Goal: Information Seeking & Learning: Learn about a topic

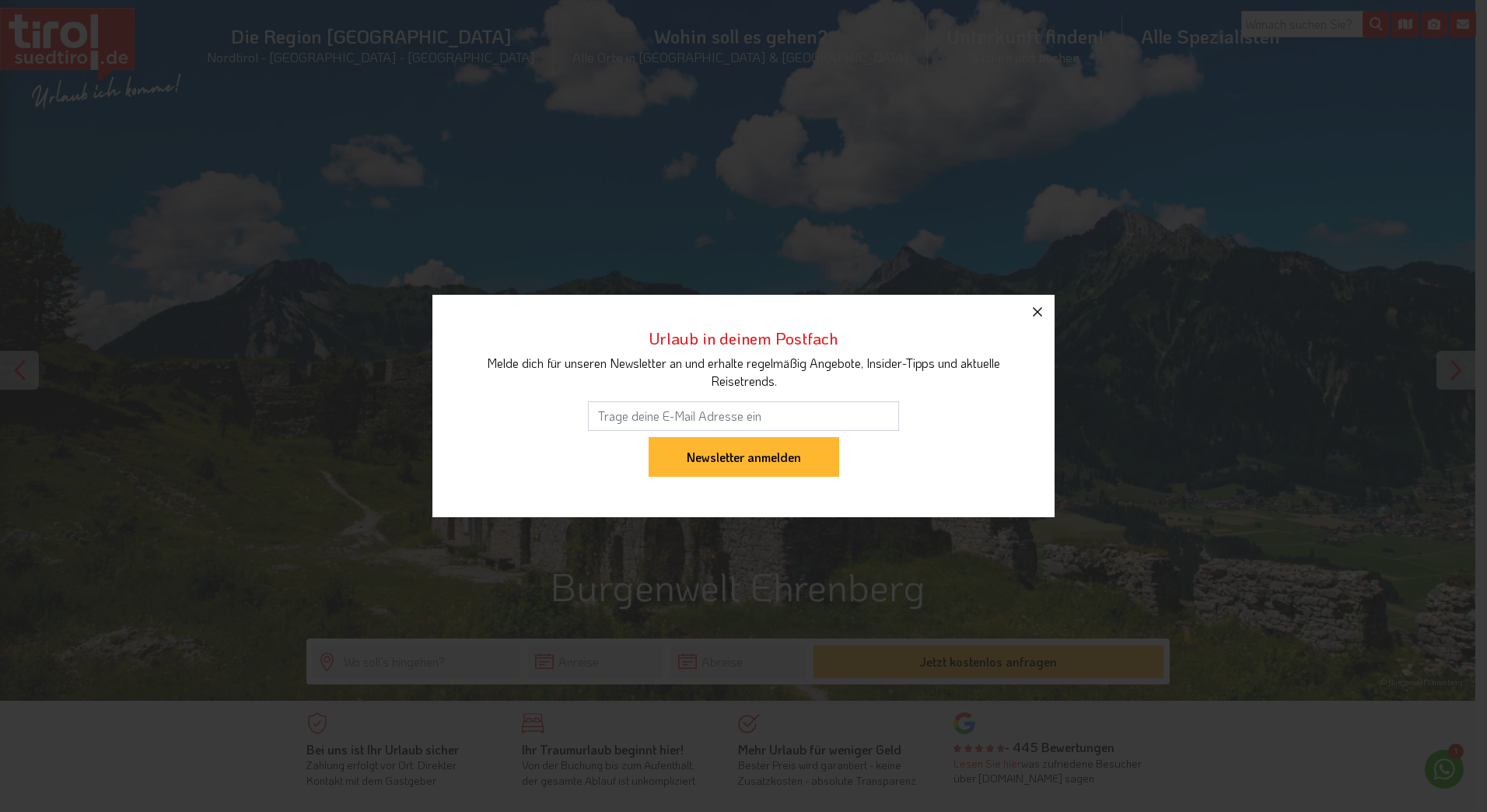
click at [1038, 308] on icon "button" at bounding box center [1037, 311] width 19 height 19
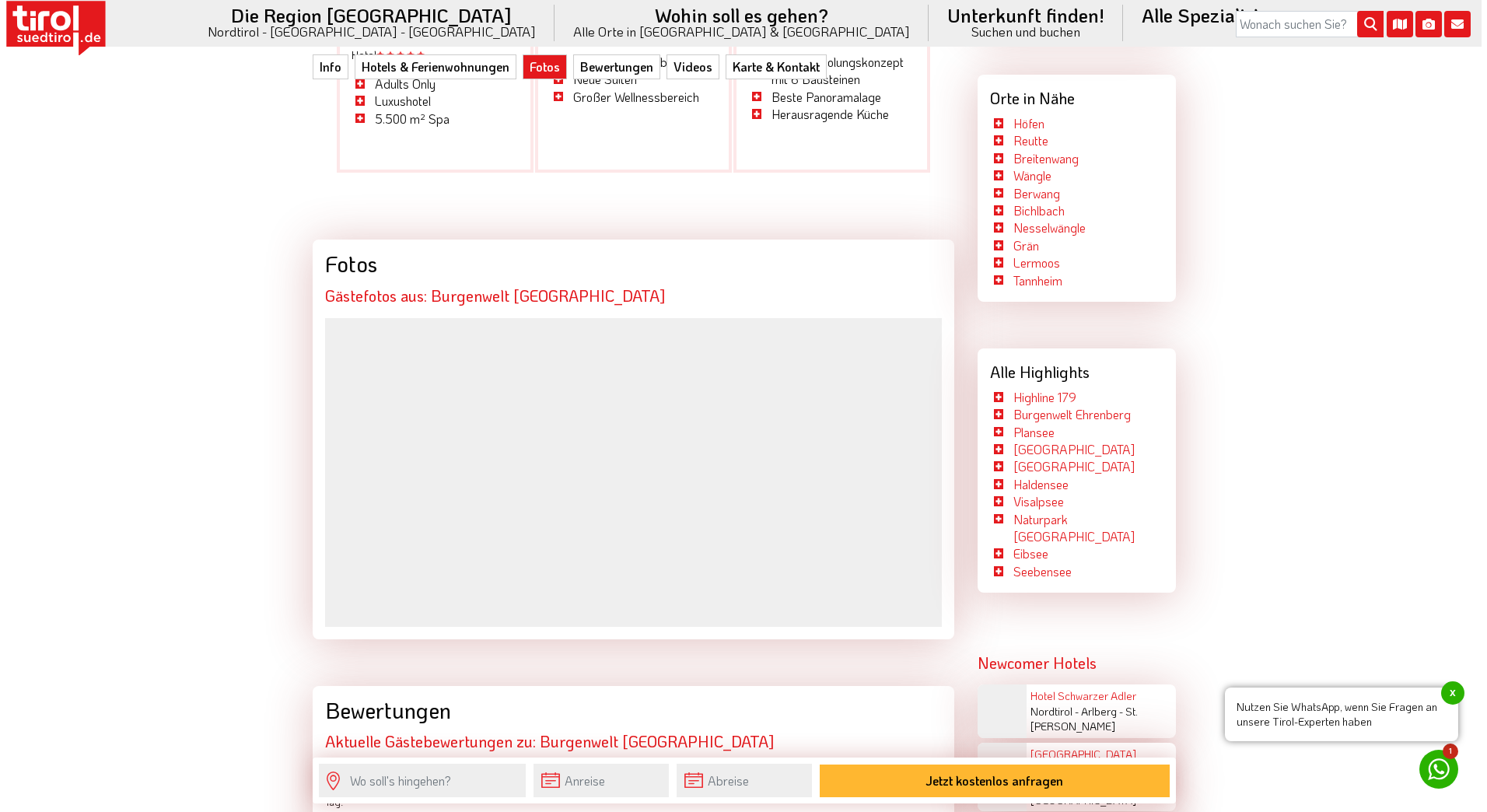
scroll to position [2566, 0]
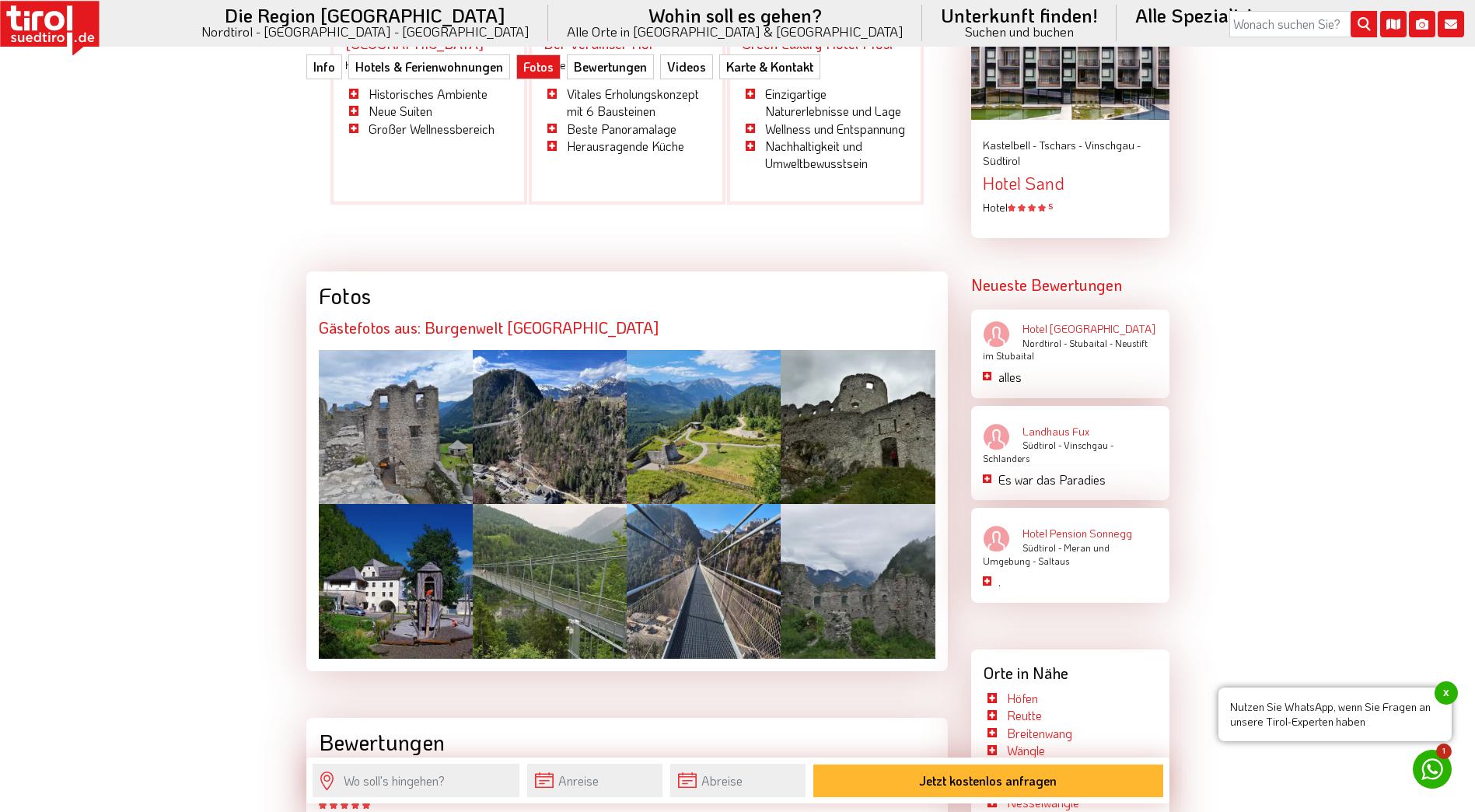
click at [391, 390] on div at bounding box center [396, 427] width 154 height 154
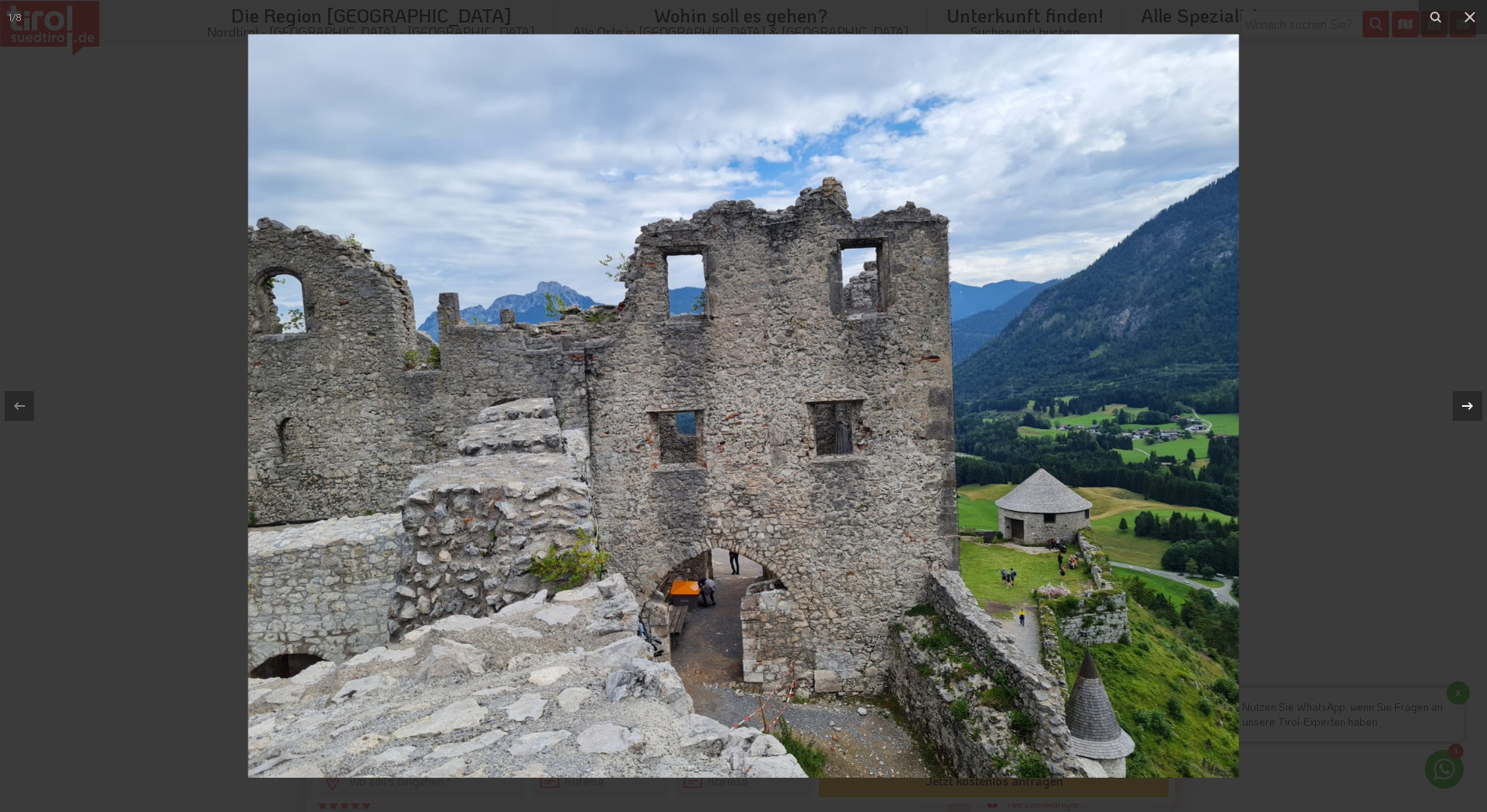
click at [1471, 403] on icon at bounding box center [1467, 406] width 11 height 8
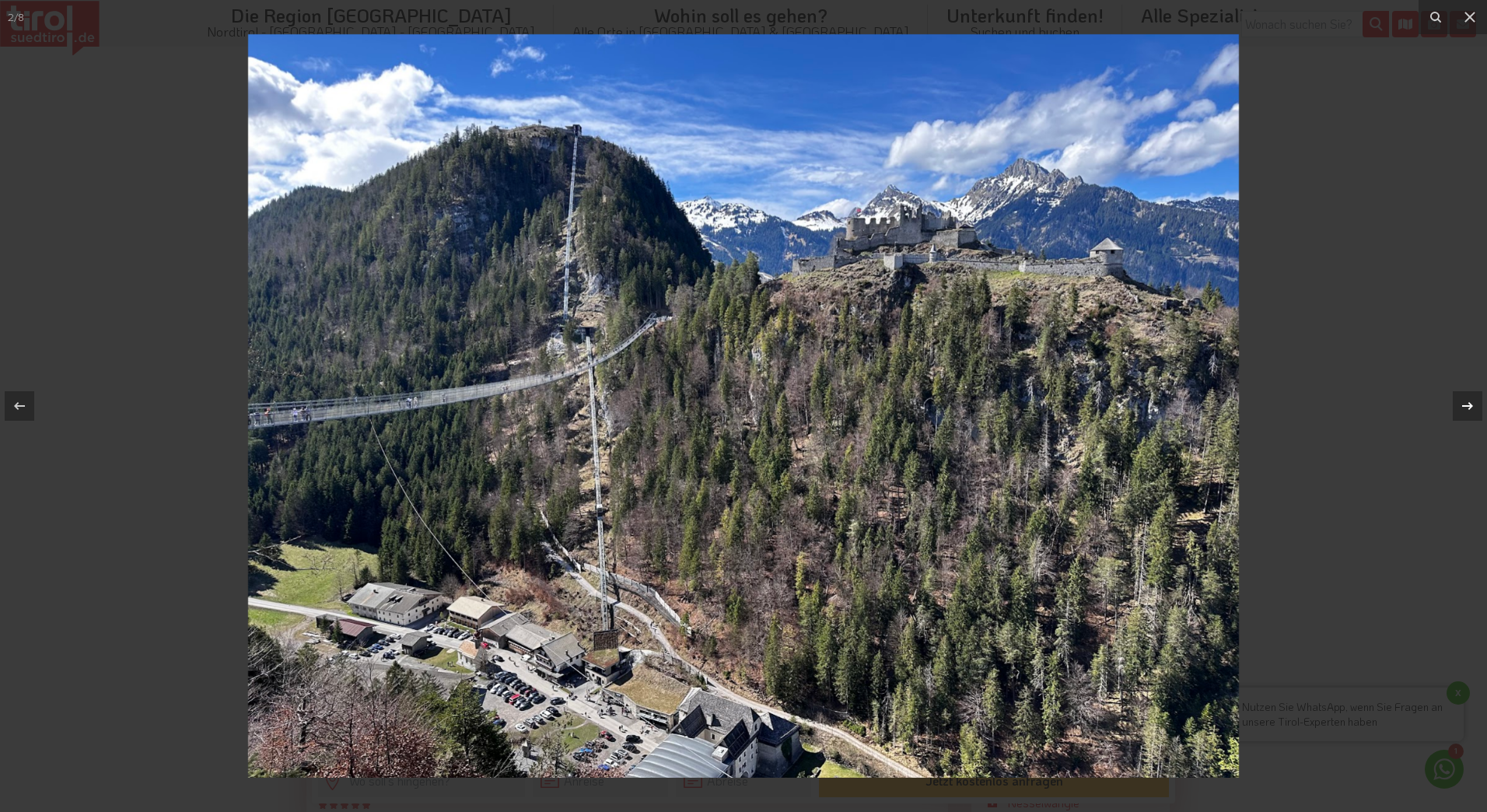
click at [1471, 403] on div "2 / 8" at bounding box center [743, 406] width 1487 height 812
click at [1468, 403] on icon at bounding box center [1467, 405] width 19 height 19
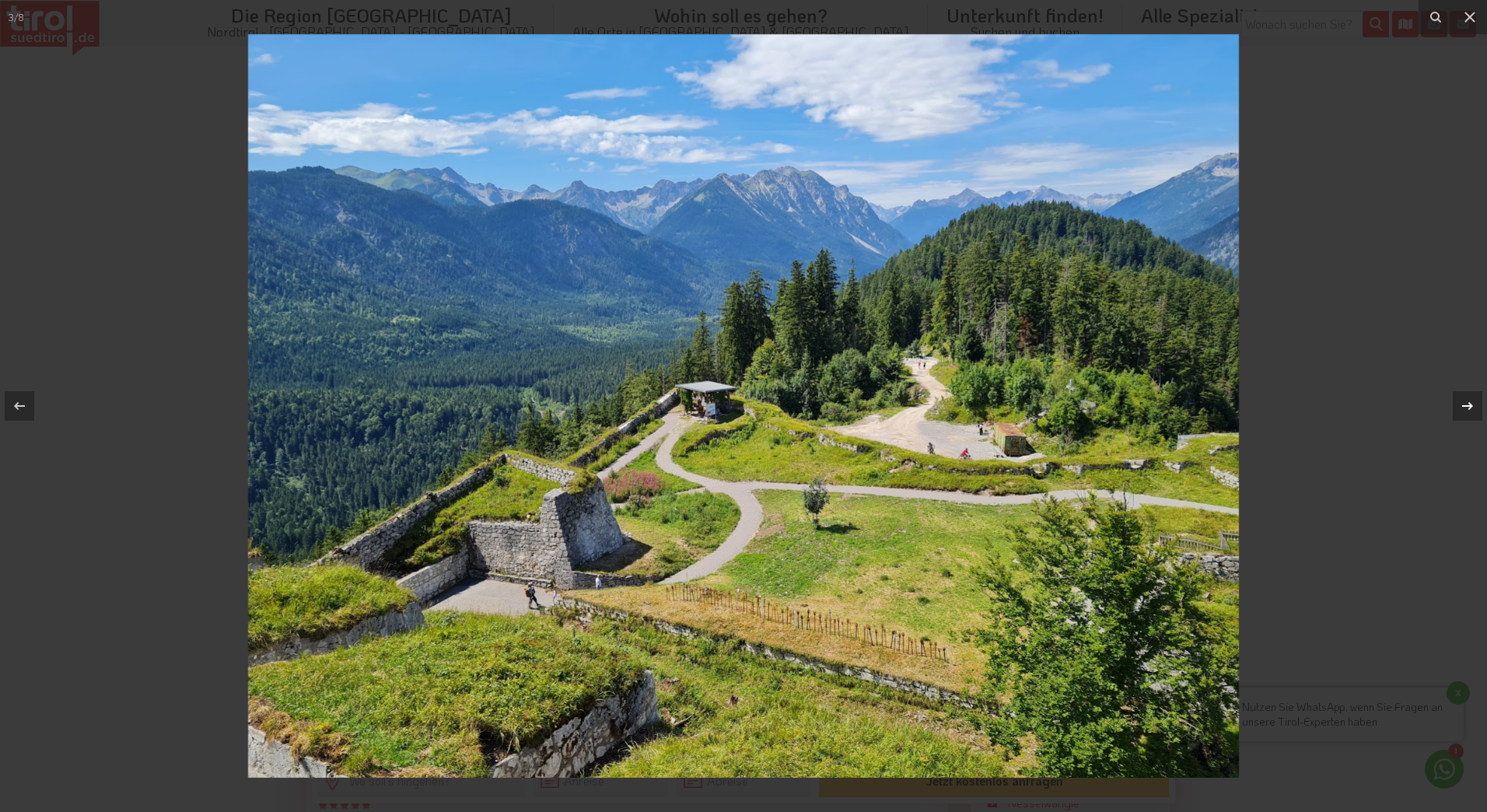
click at [1468, 403] on div "3 / 8" at bounding box center [743, 406] width 1487 height 812
click at [1469, 402] on icon at bounding box center [1467, 405] width 19 height 19
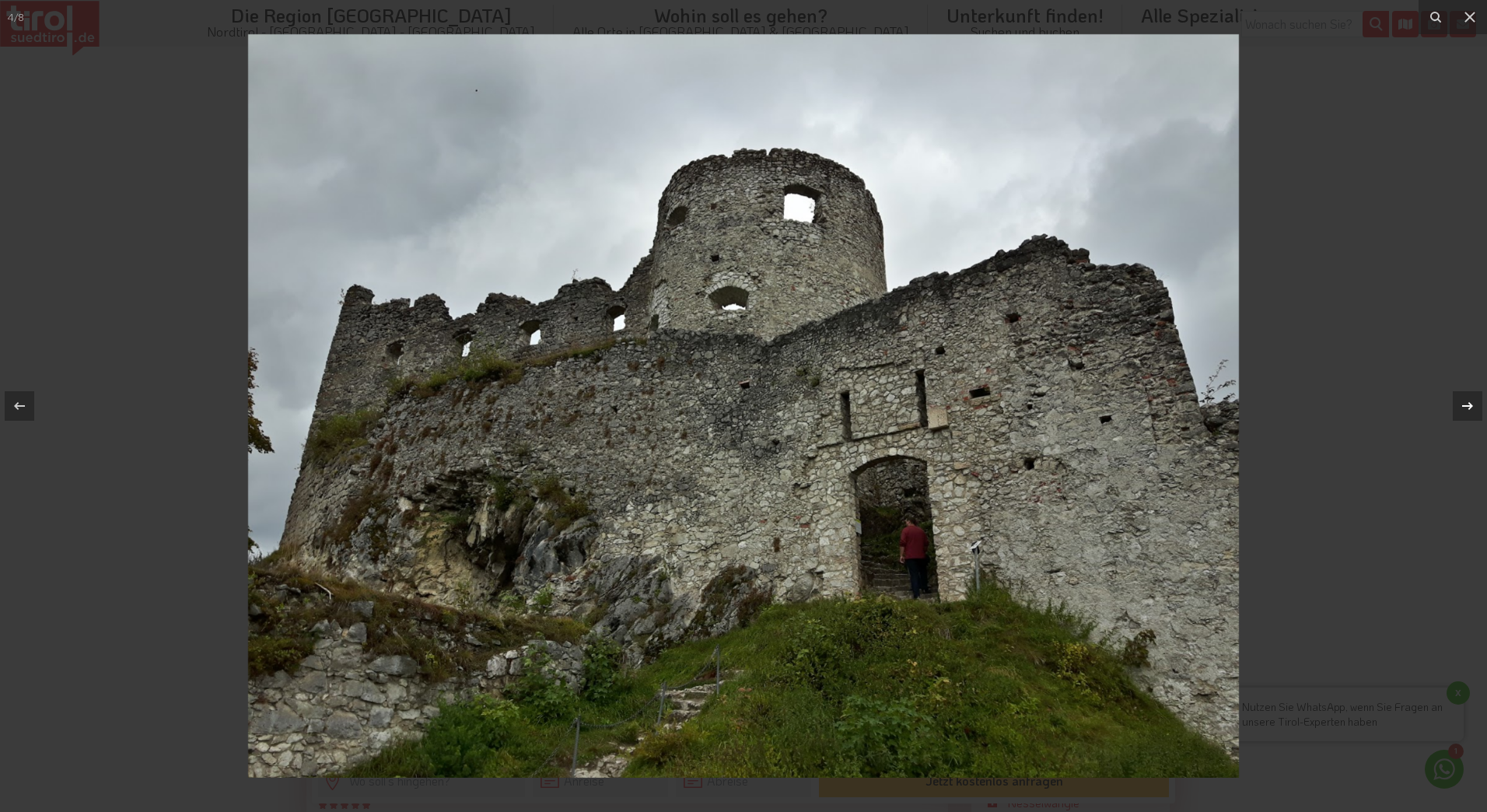
click at [1467, 402] on icon at bounding box center [1467, 405] width 19 height 19
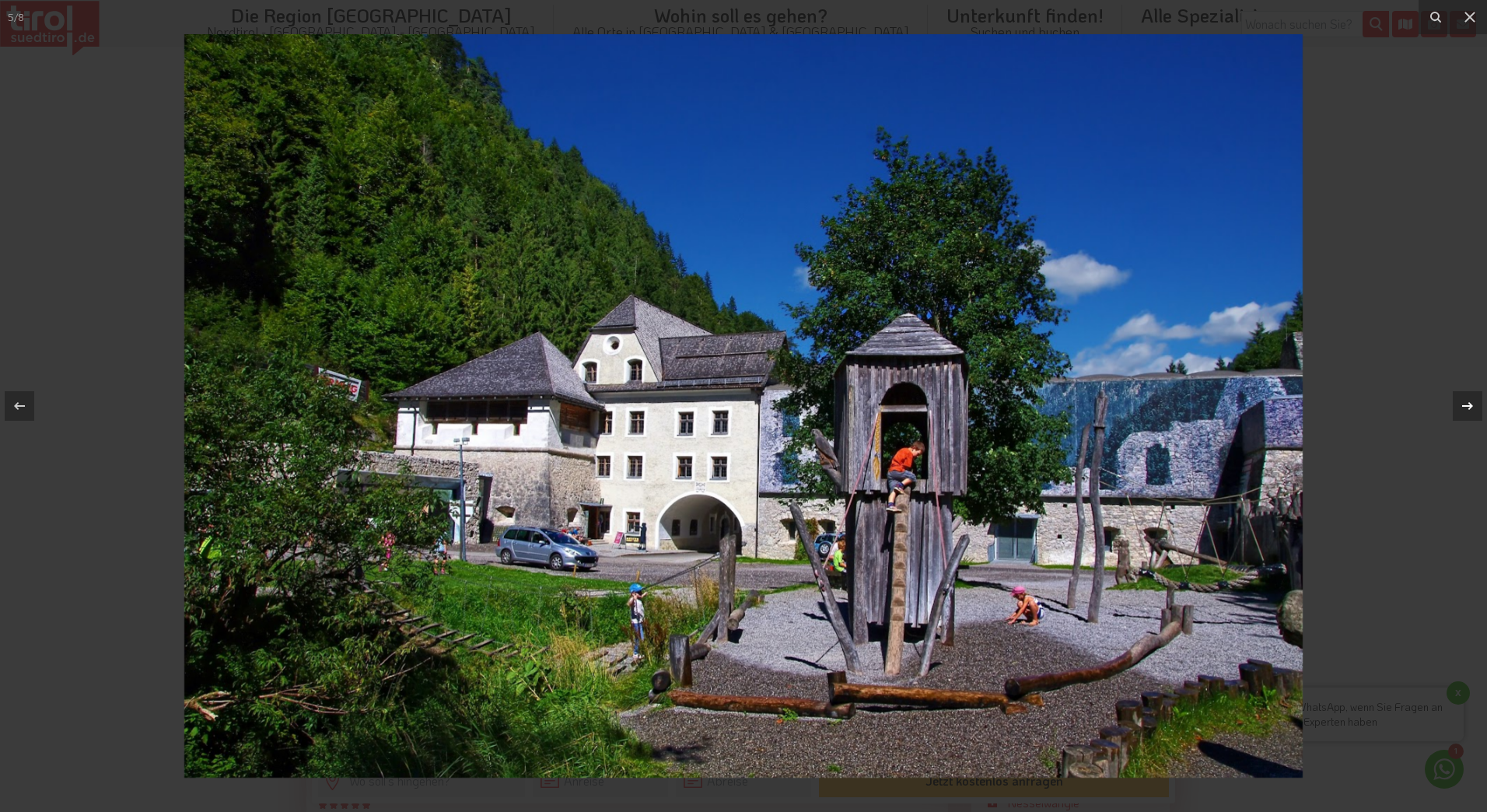
click at [1467, 404] on icon at bounding box center [1467, 405] width 19 height 19
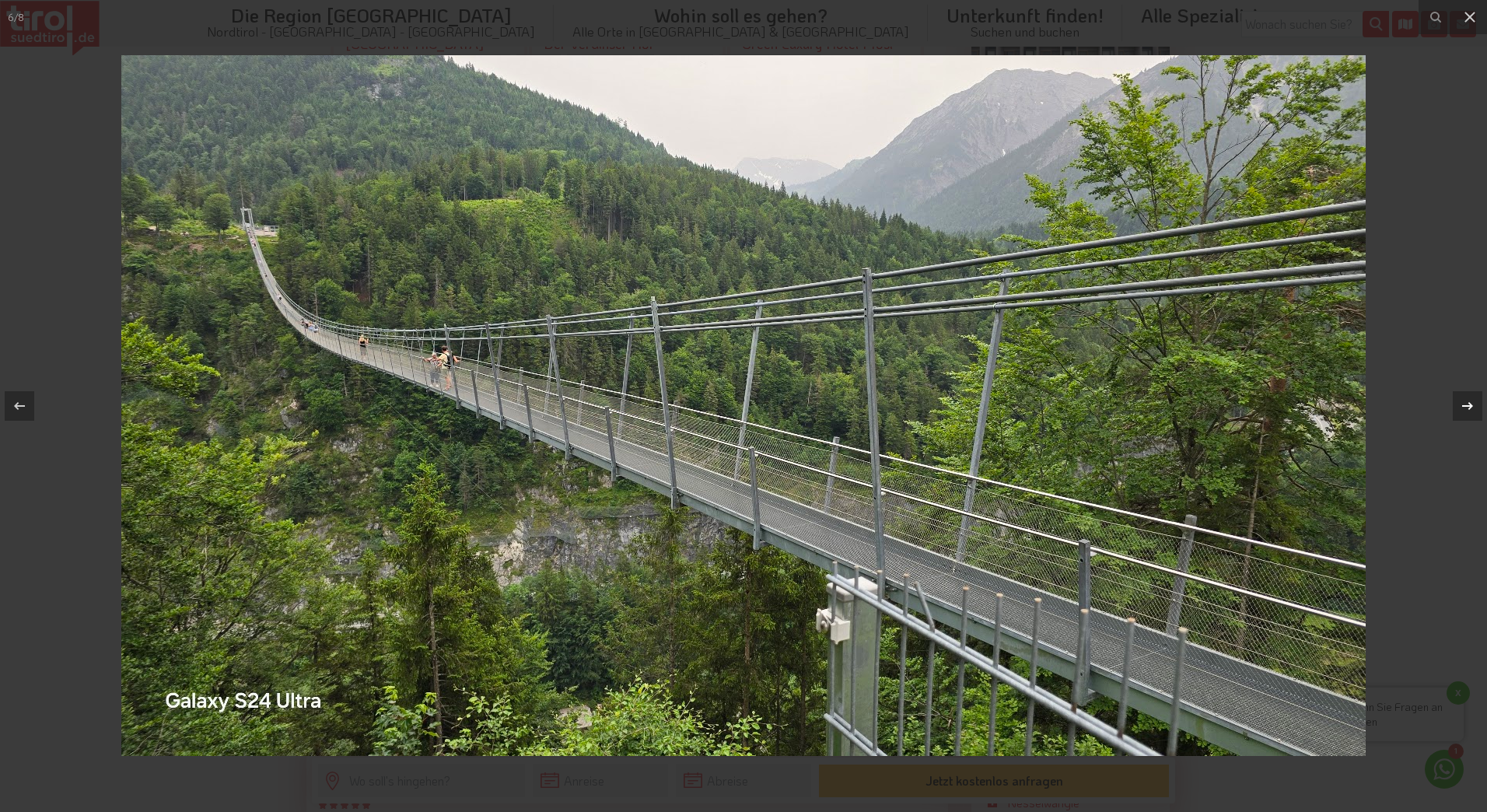
click at [1467, 404] on div "6 / 8" at bounding box center [743, 406] width 1487 height 812
click at [1467, 403] on icon at bounding box center [1467, 405] width 19 height 19
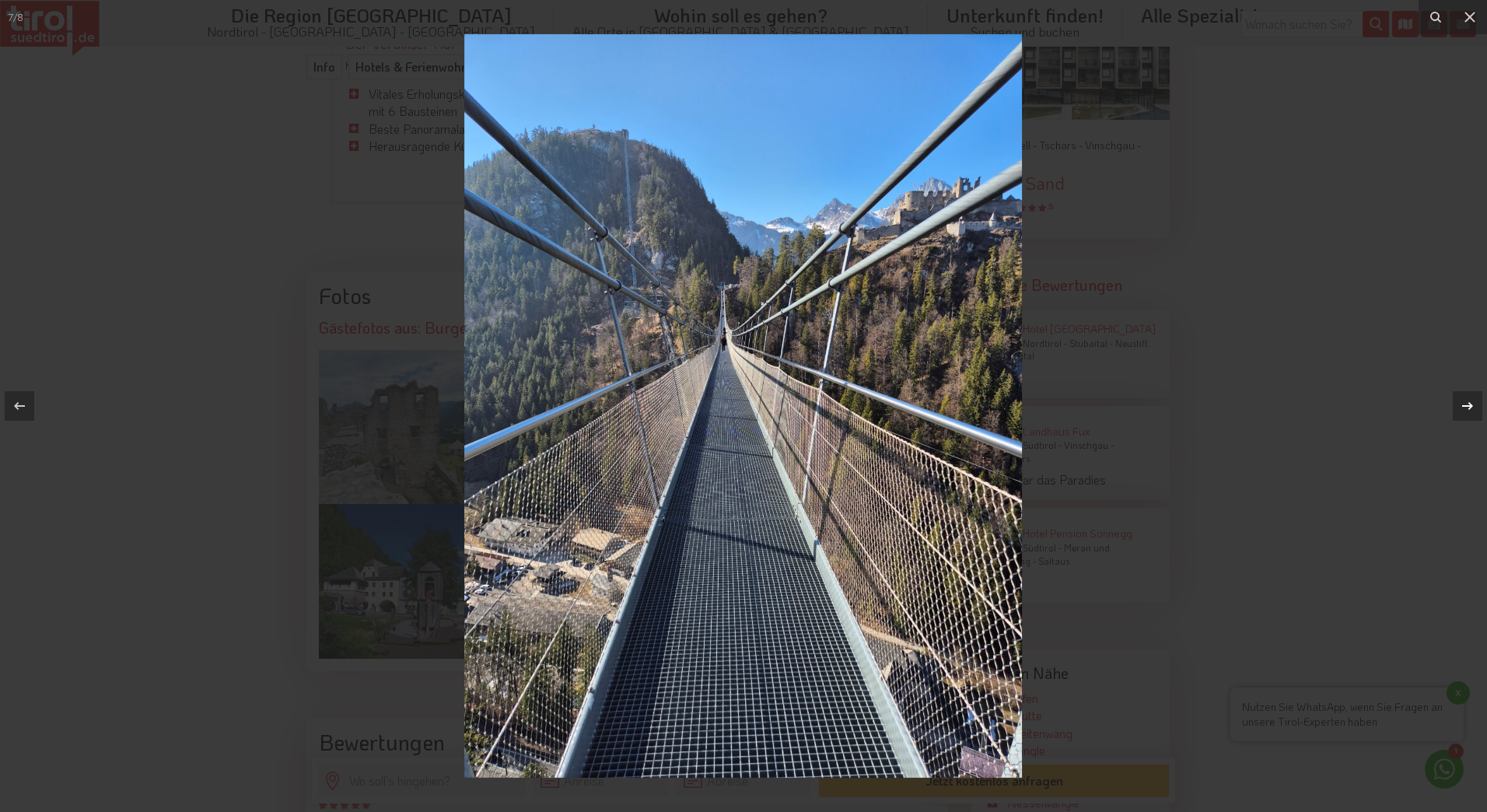
click at [1467, 402] on icon at bounding box center [1467, 405] width 19 height 19
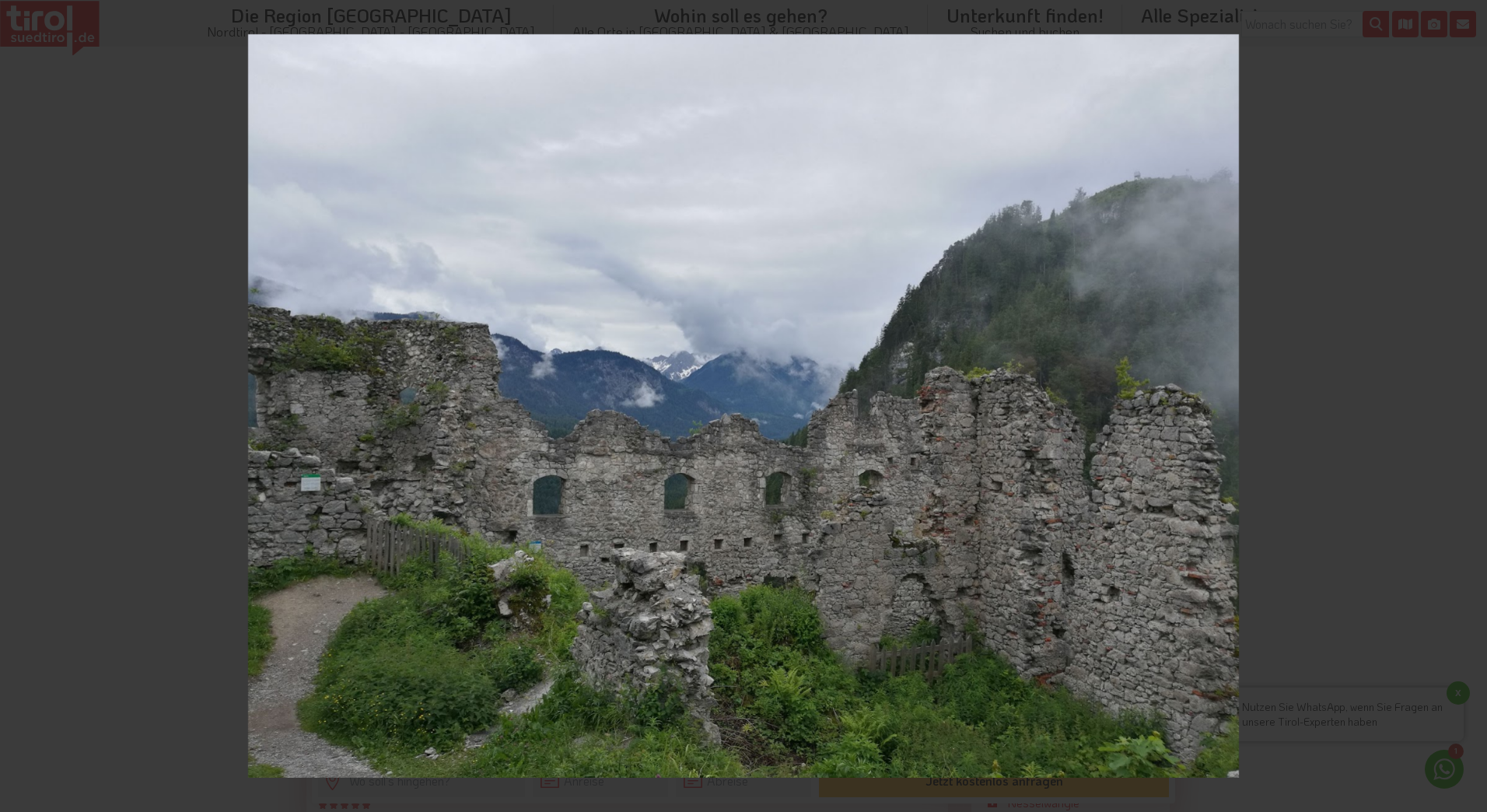
click at [1467, 402] on div "8 / 8" at bounding box center [743, 406] width 1487 height 812
